Goal: Information Seeking & Learning: Learn about a topic

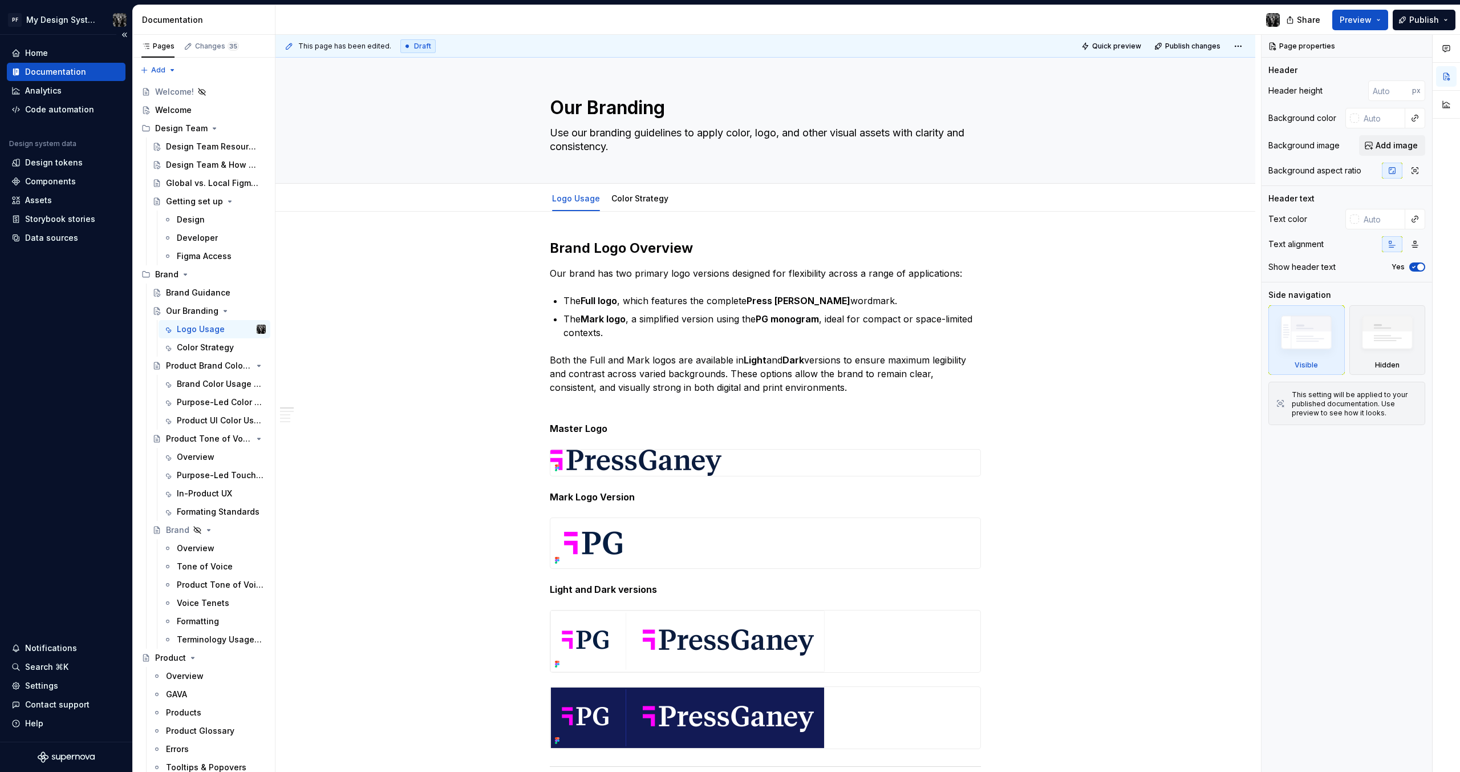
click at [48, 419] on div "Home Documentation Analytics Code automation Design system data Design tokens C…" at bounding box center [66, 388] width 132 height 707
click at [384, 14] on div at bounding box center [783, 20] width 1014 height 30
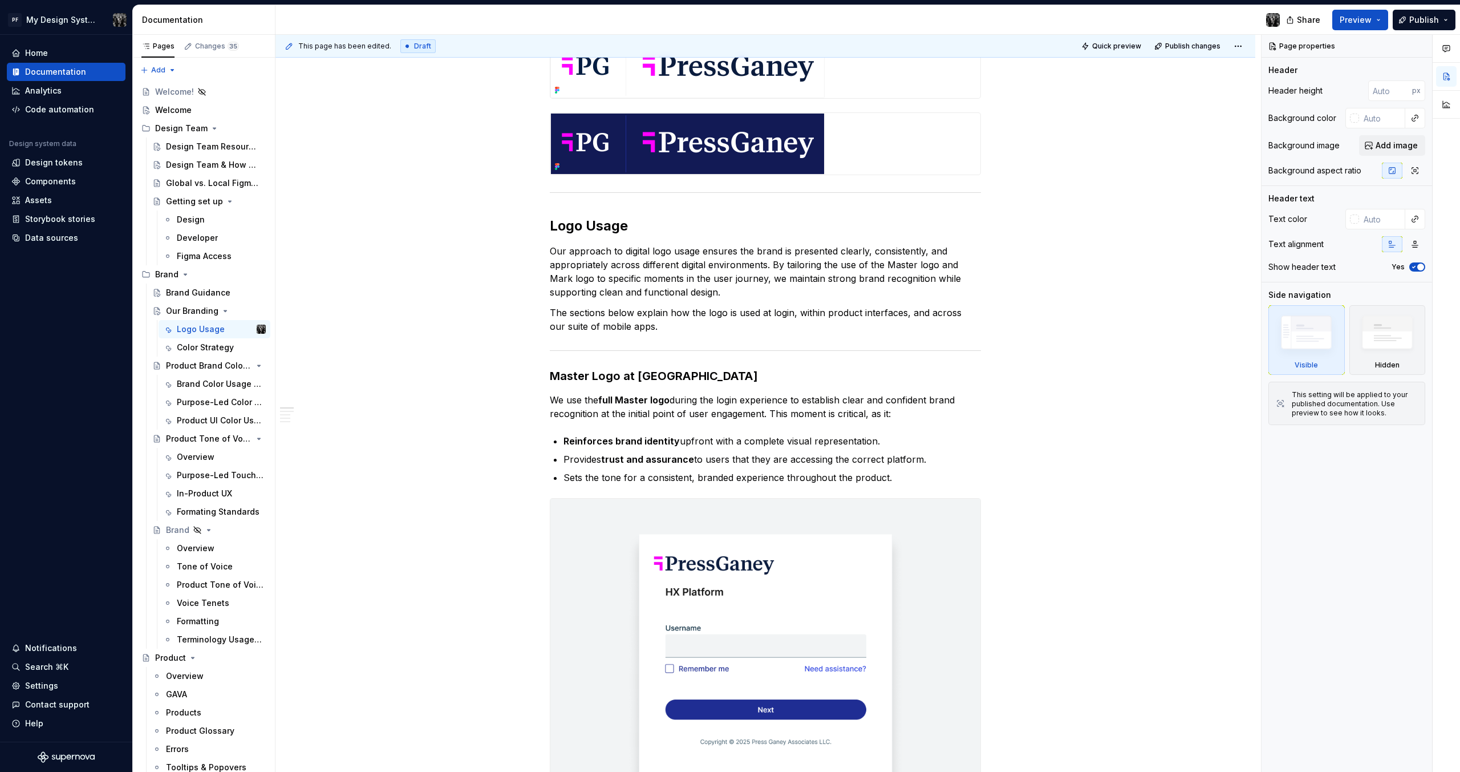
scroll to position [667, 0]
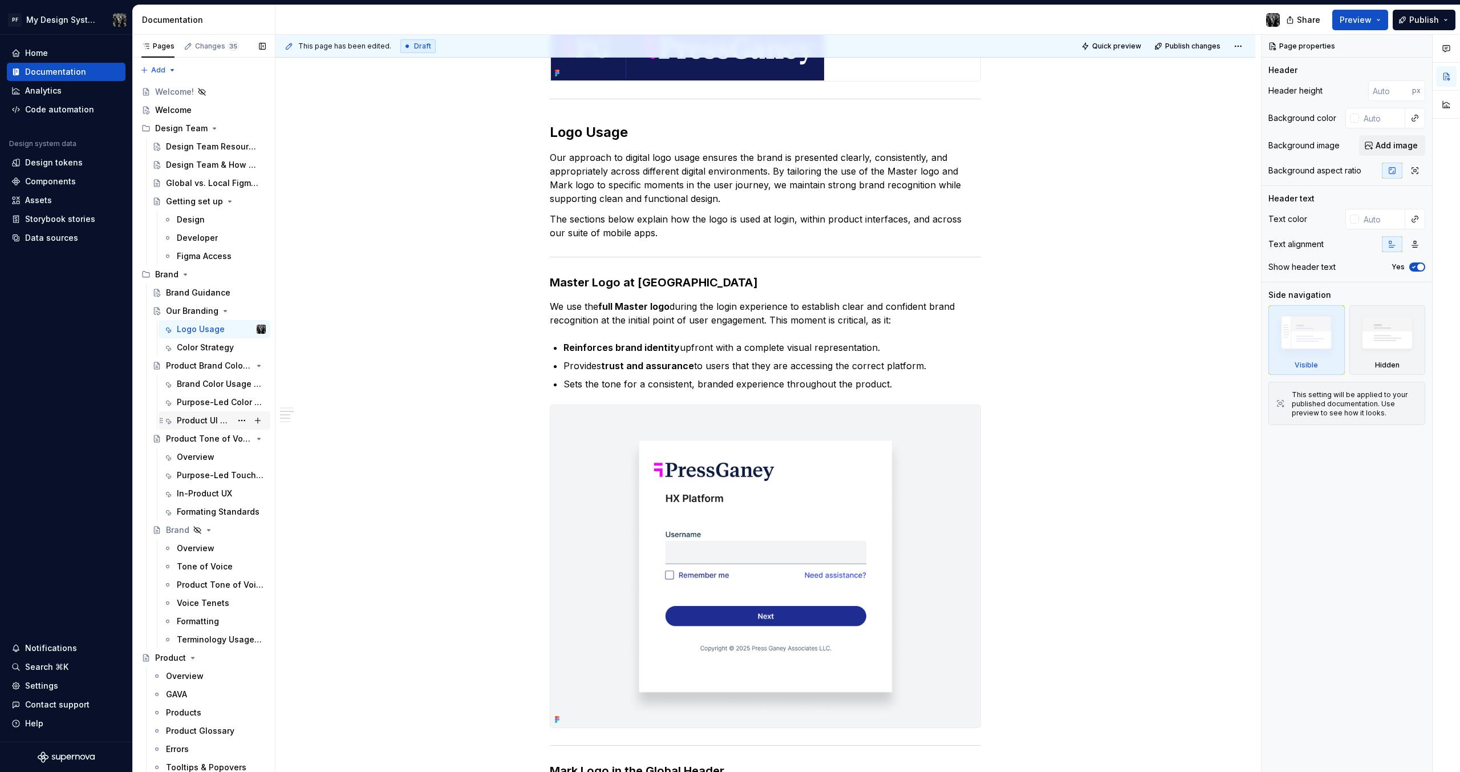
click at [215, 414] on div "Product UI Color Usage" at bounding box center [221, 420] width 89 height 16
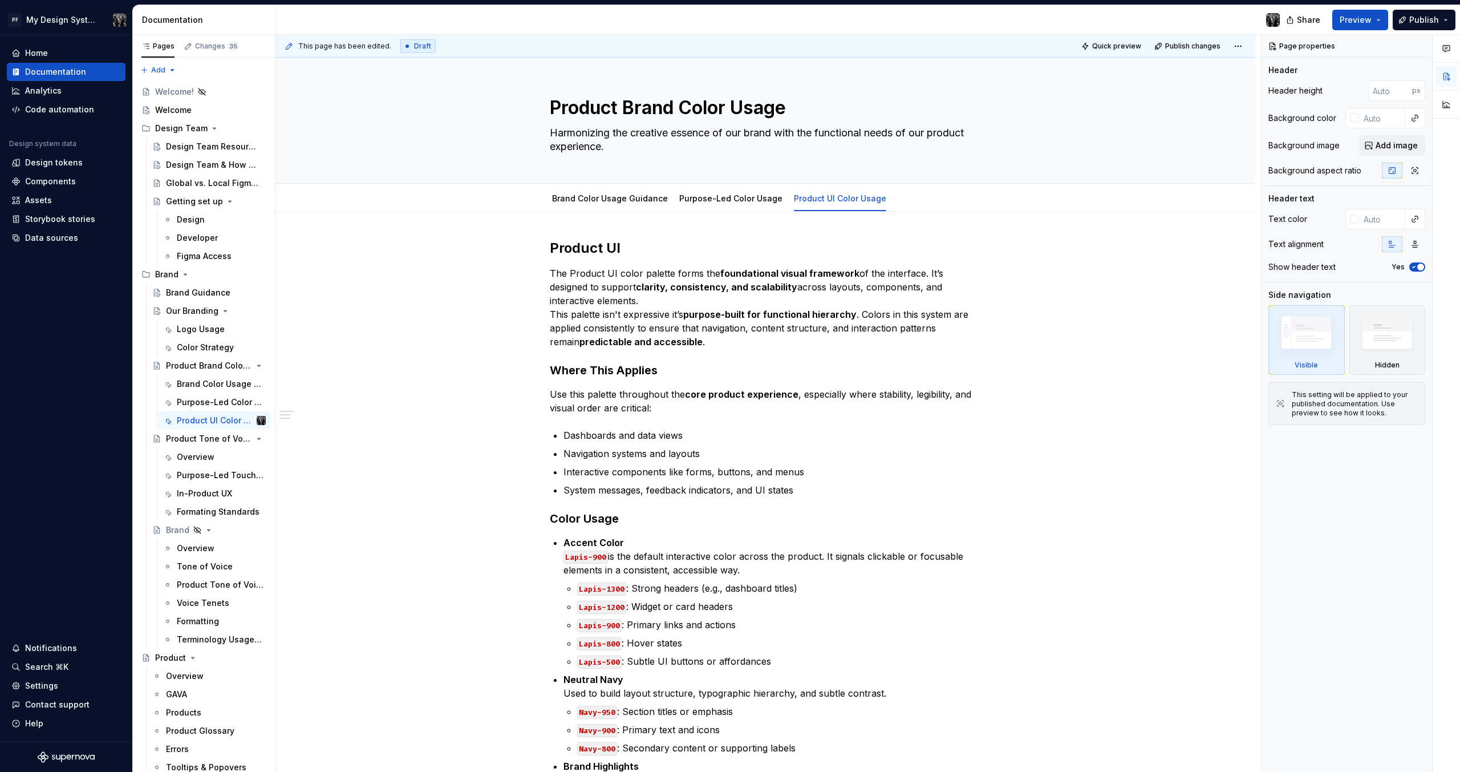
click at [497, 24] on div at bounding box center [783, 20] width 1014 height 30
click at [52, 384] on div "Home Documentation Analytics Code automation Design system data Design tokens C…" at bounding box center [66, 388] width 132 height 707
click at [72, 410] on div "Home Documentation Analytics Code automation Design system data Design tokens C…" at bounding box center [66, 388] width 132 height 707
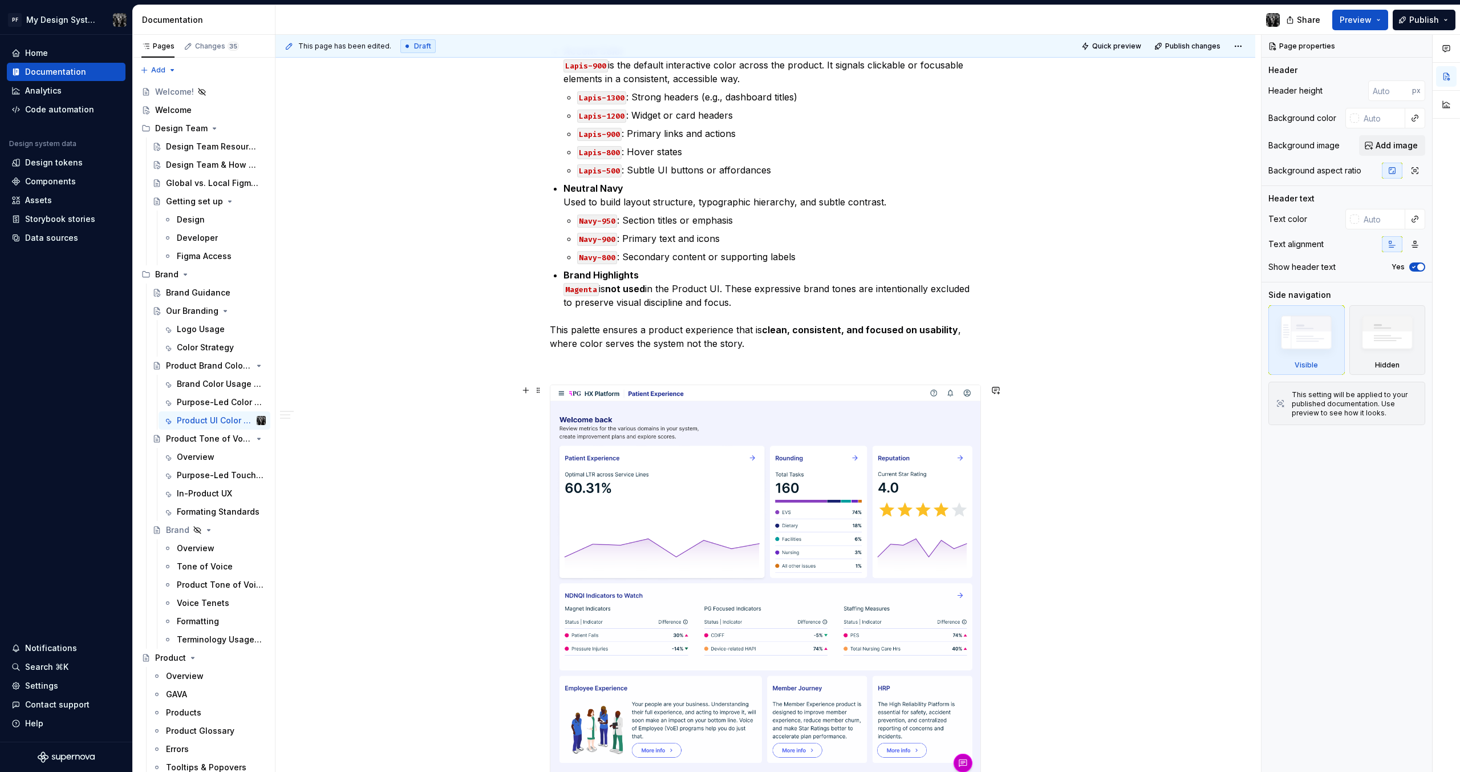
scroll to position [444, 0]
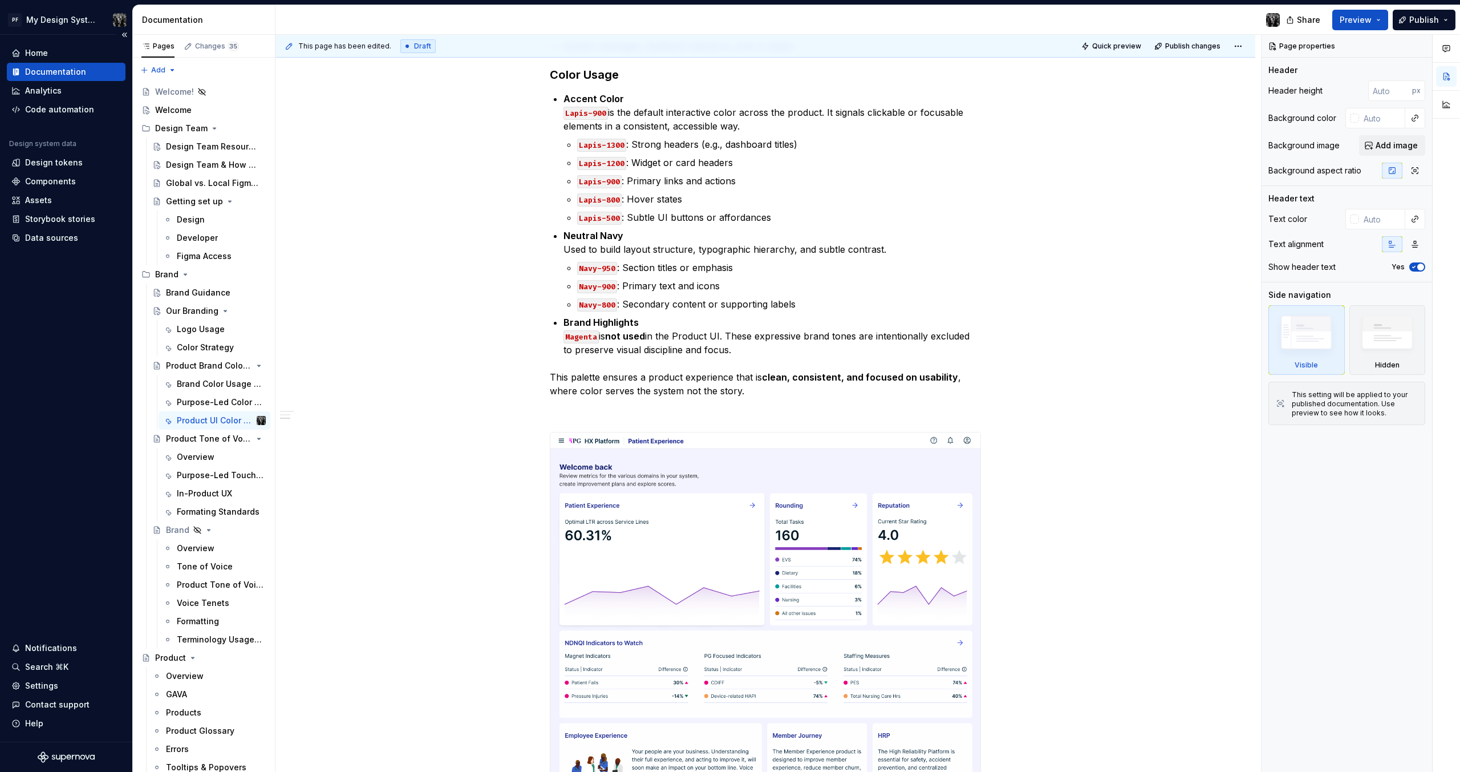
click at [47, 405] on div "Home Documentation Analytics Code automation Design system data Design tokens C…" at bounding box center [66, 388] width 132 height 707
click at [61, 161] on div "Design tokens" at bounding box center [54, 162] width 58 height 11
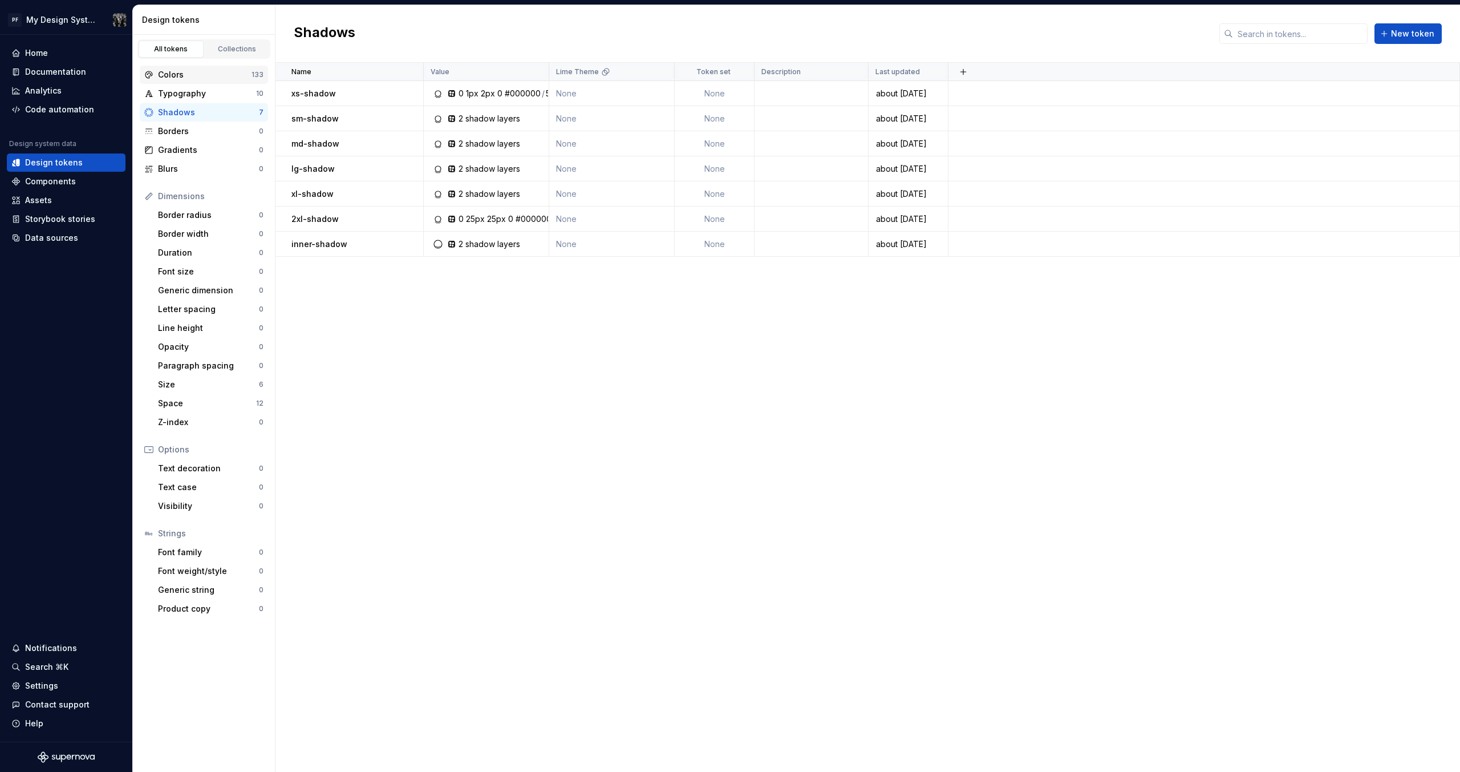
click at [156, 78] on div "Colors" at bounding box center [197, 74] width 107 height 11
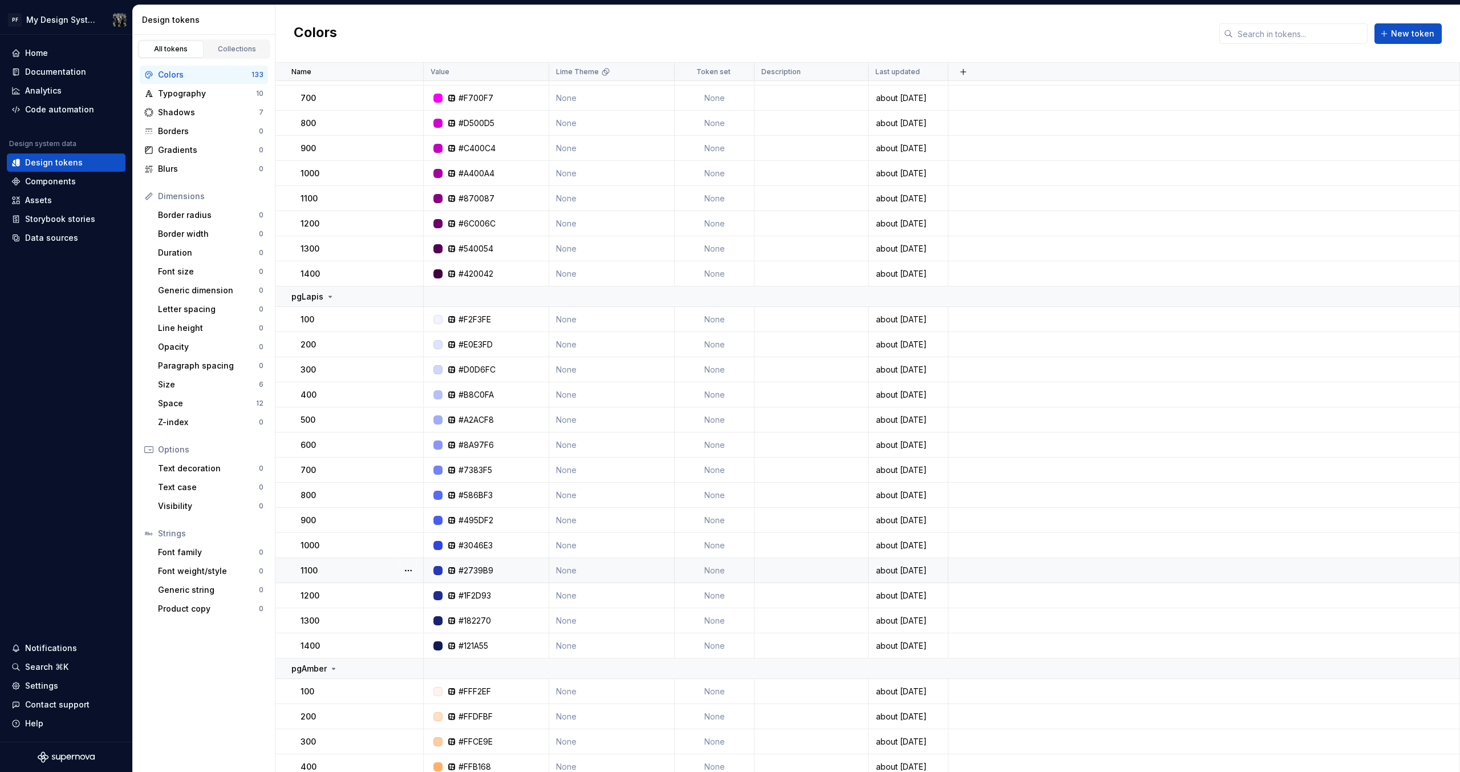
scroll to position [2873, 0]
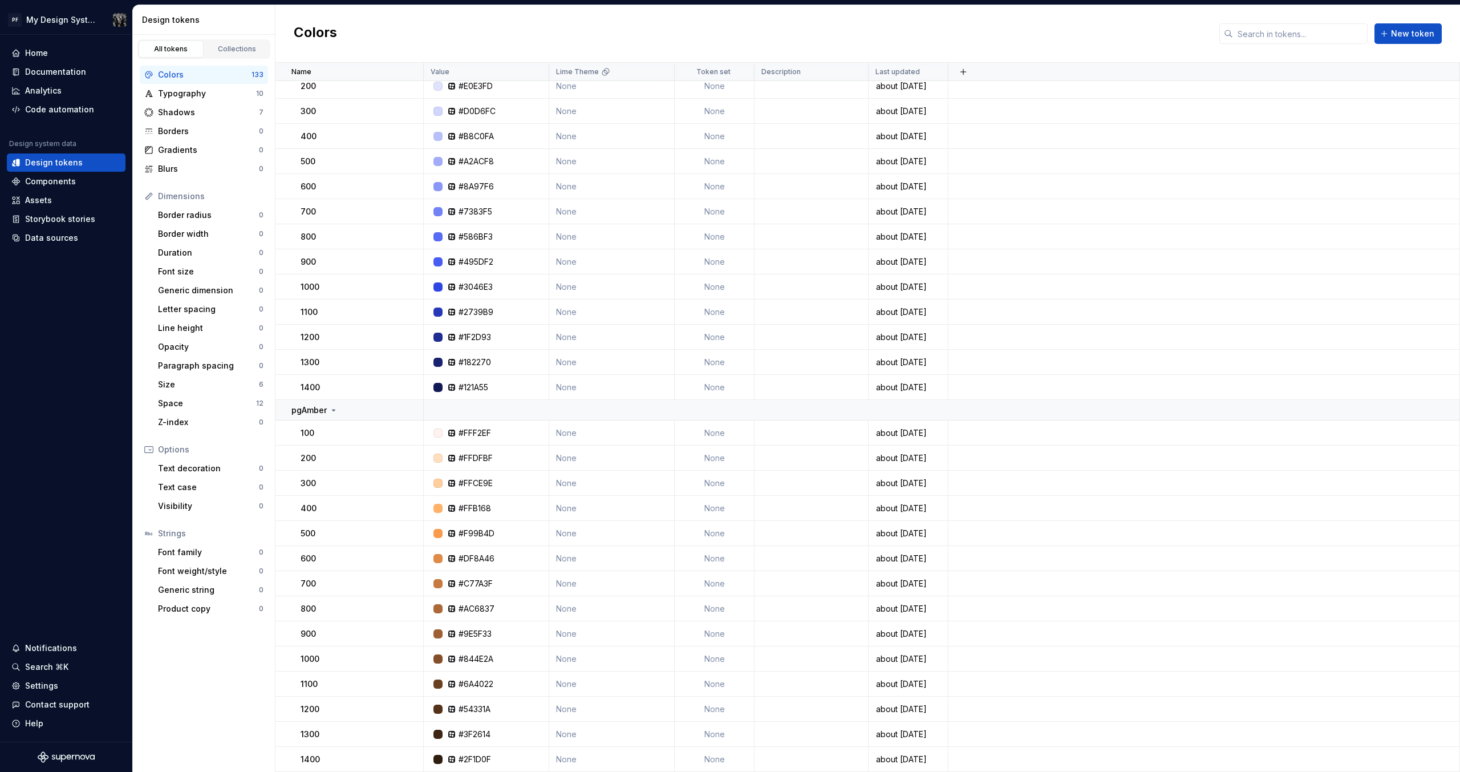
click at [420, 27] on div "Colors New token" at bounding box center [868, 34] width 1185 height 58
click at [105, 465] on div "Home Documentation Analytics Code automation Design system data Design tokens C…" at bounding box center [66, 388] width 132 height 707
click at [377, 18] on div "Colors New token" at bounding box center [868, 34] width 1185 height 58
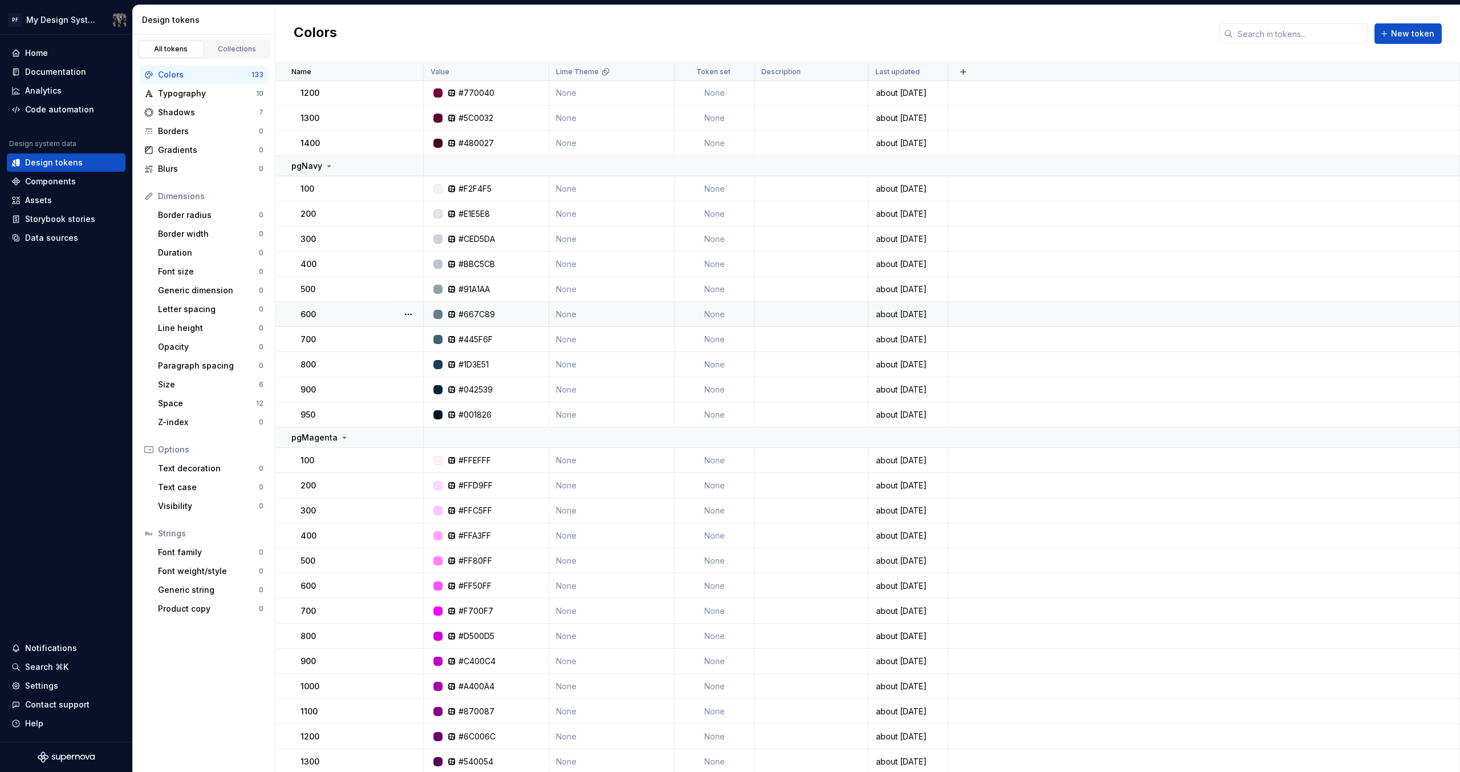
scroll to position [1792, 0]
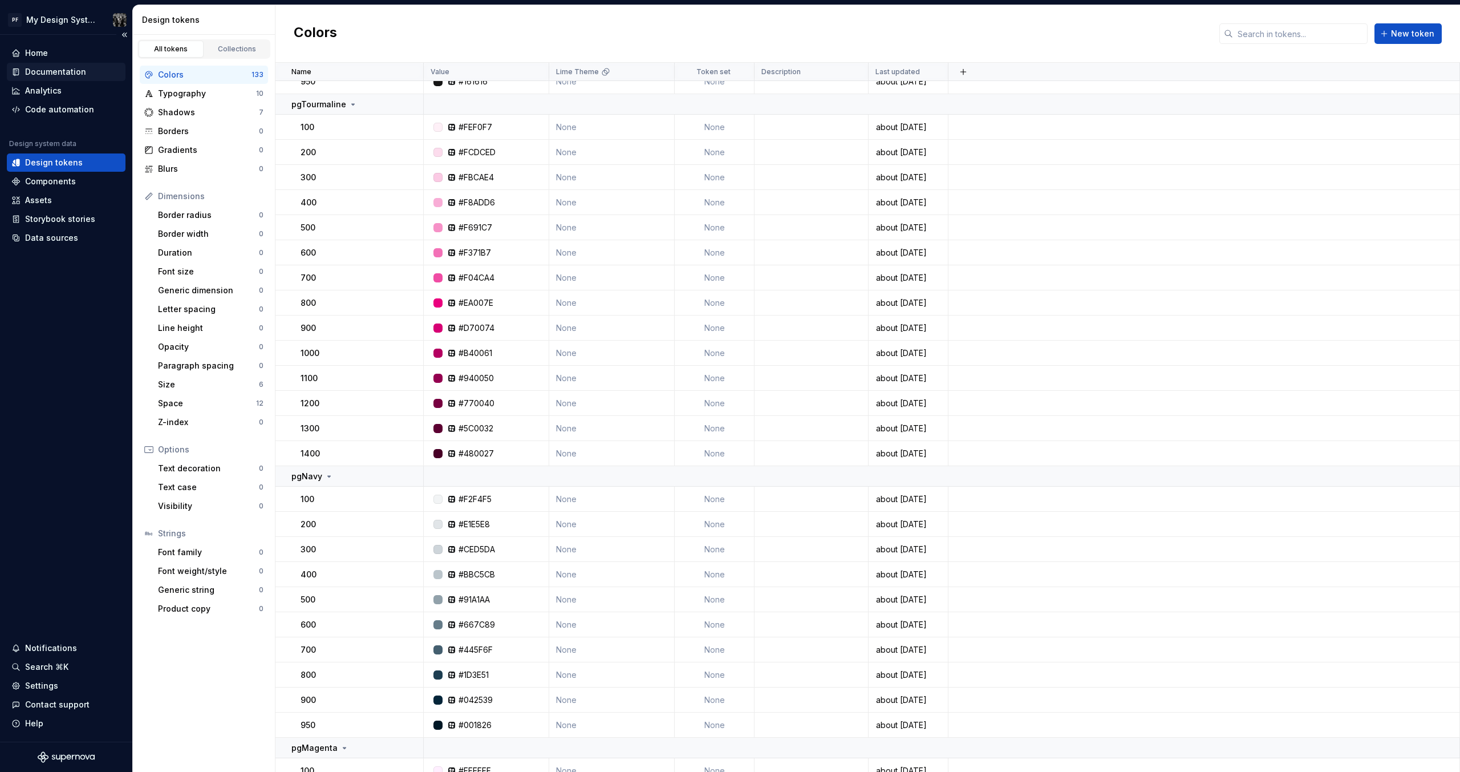
click at [62, 66] on div "Documentation" at bounding box center [55, 71] width 61 height 11
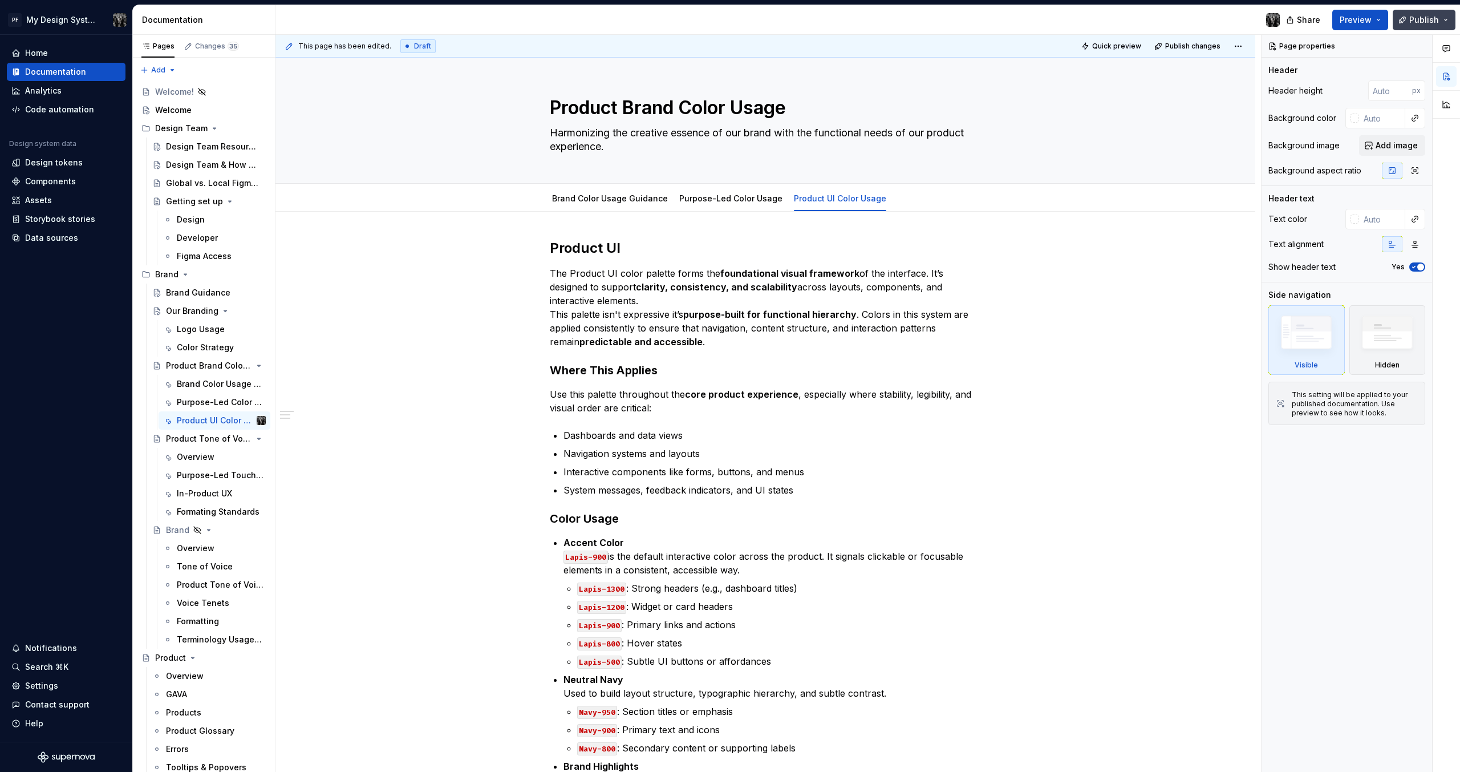
click at [1445, 17] on button "Publish" at bounding box center [1424, 20] width 63 height 21
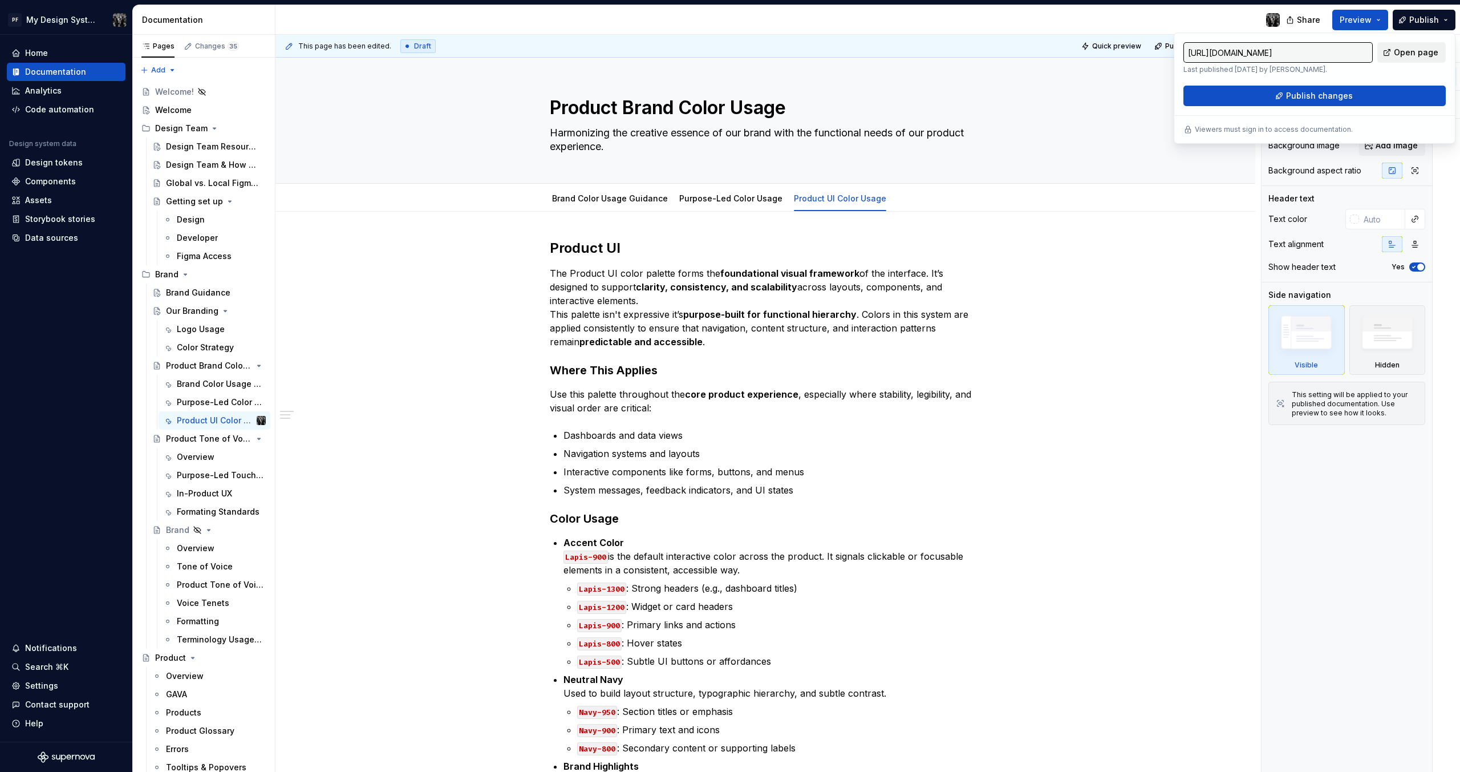
click at [1427, 50] on span "Open page" at bounding box center [1416, 52] width 44 height 11
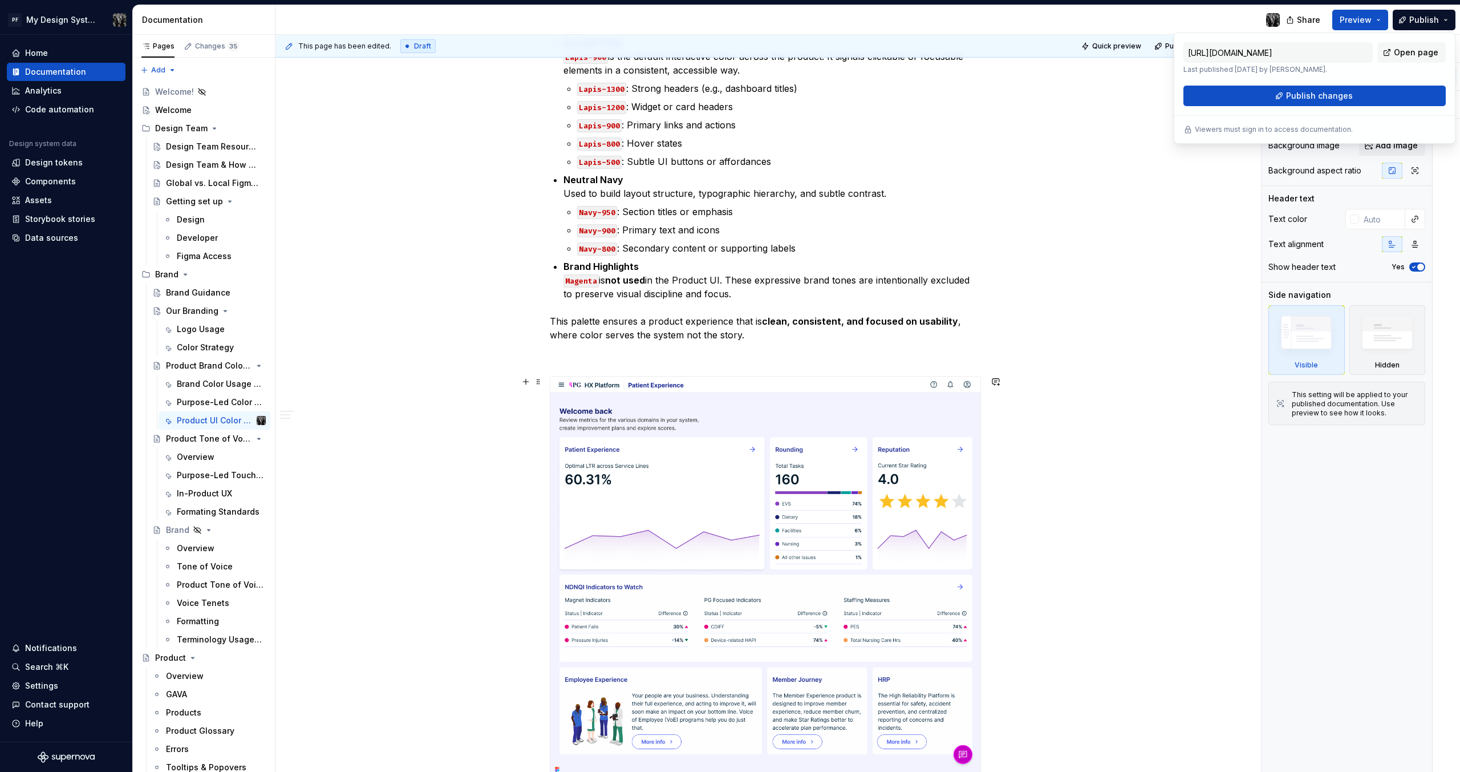
scroll to position [499, 0]
type textarea "*"
